Goal: Use online tool/utility: Utilize a website feature to perform a specific function

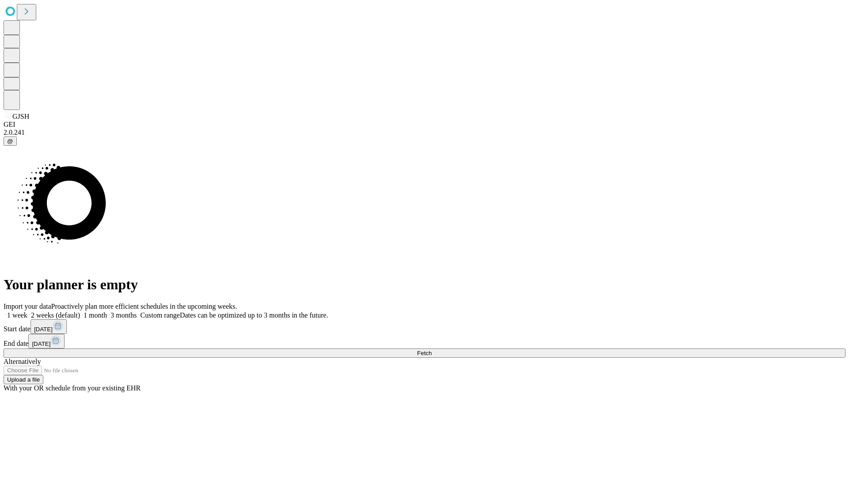
click at [431, 350] on span "Fetch" at bounding box center [424, 353] width 15 height 7
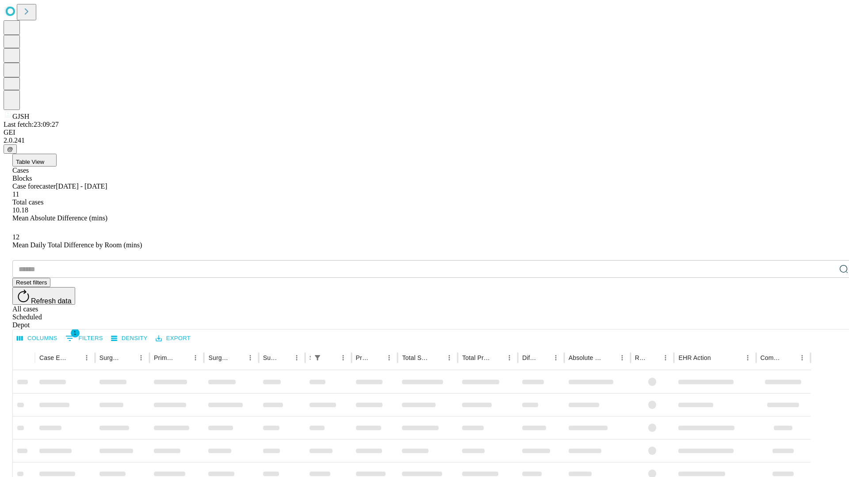
click at [44, 159] on span "Table View" at bounding box center [30, 162] width 28 height 7
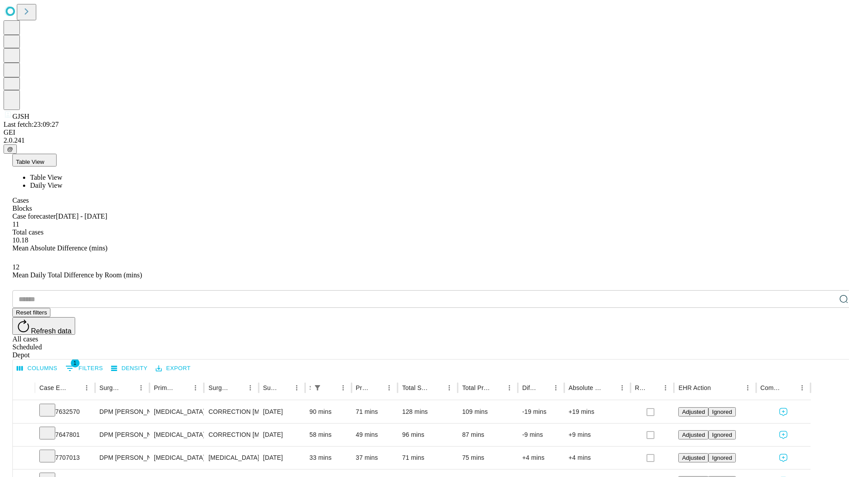
click at [62, 182] on span "Daily View" at bounding box center [46, 186] width 32 height 8
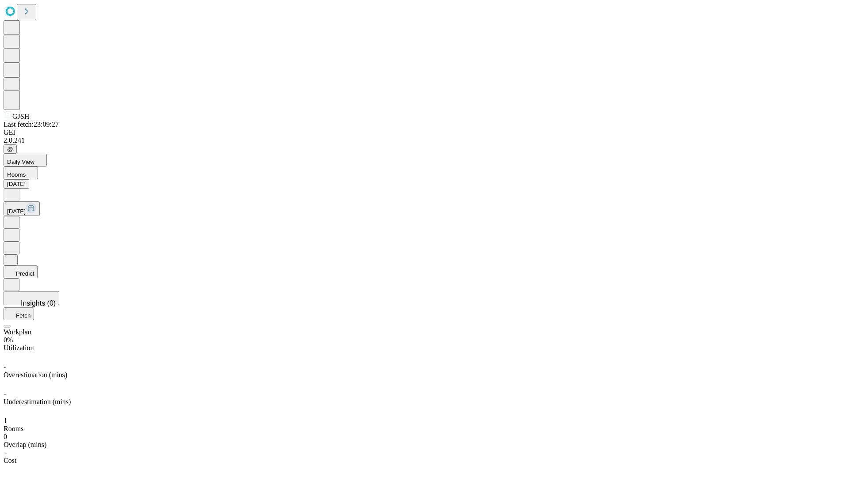
click at [38, 266] on button "Predict" at bounding box center [21, 272] width 34 height 13
